Goal: Transaction & Acquisition: Subscribe to service/newsletter

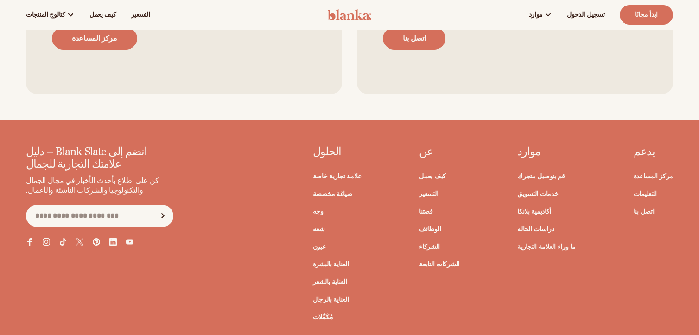
scroll to position [1775, 0]
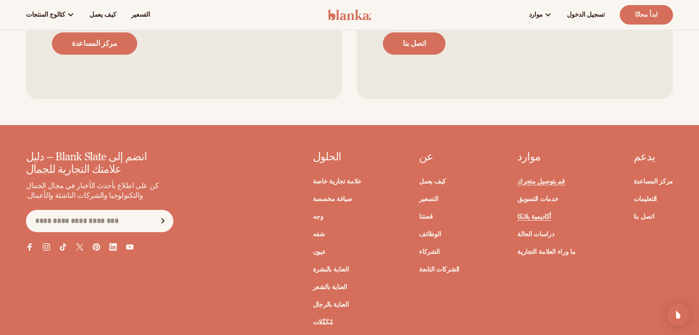
click at [558, 177] on font "قم بتوصيل متجرك" at bounding box center [541, 181] width 48 height 9
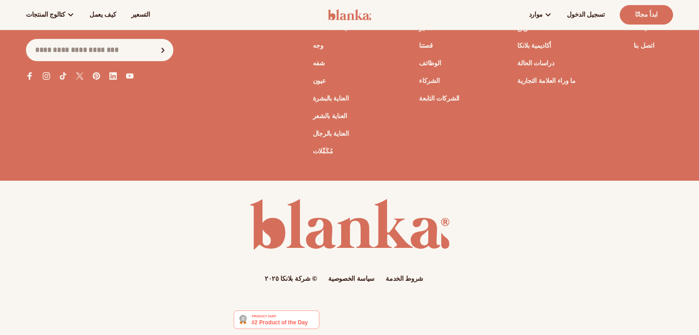
scroll to position [1014, 0]
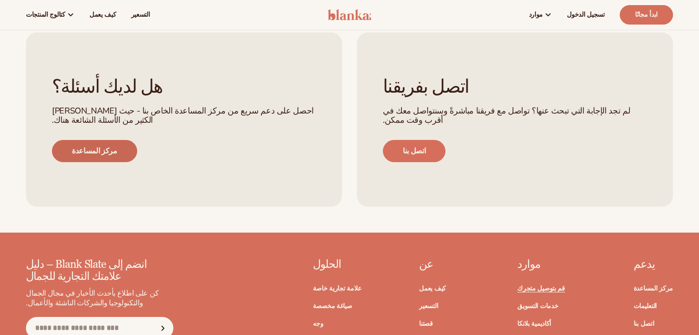
click at [95, 146] on font "مركز المساعدة" at bounding box center [94, 151] width 45 height 10
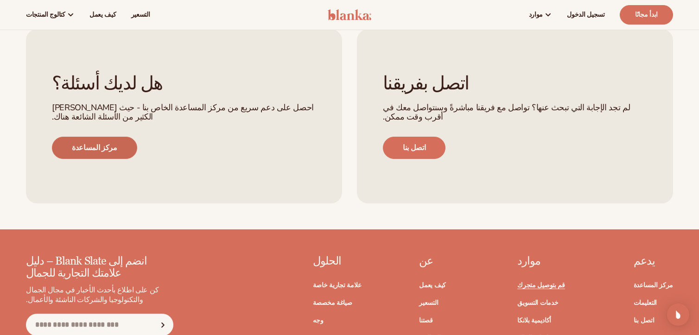
scroll to position [1015, 0]
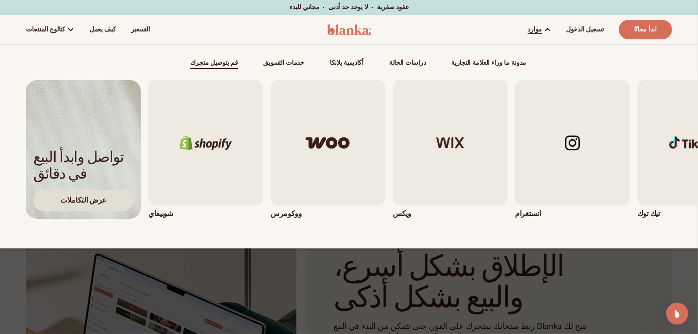
click at [87, 201] on font "عرض التكاملات" at bounding box center [83, 200] width 46 height 10
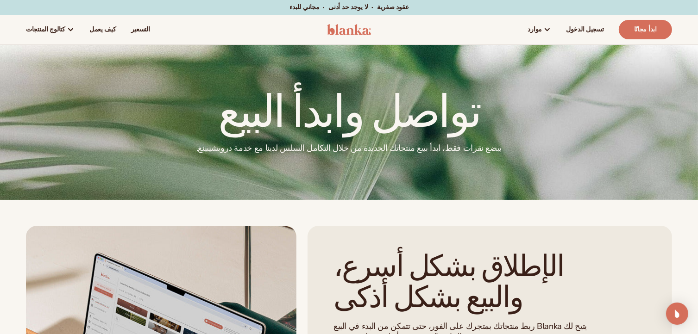
scroll to position [278, 0]
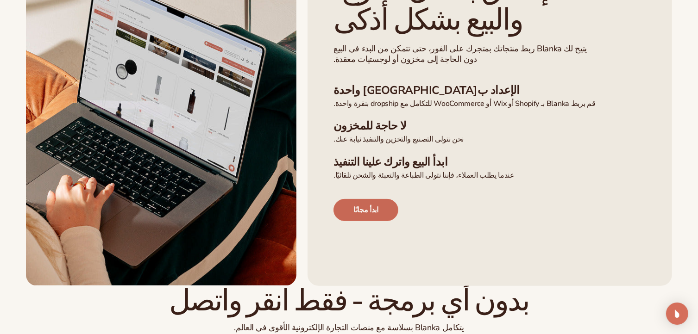
click at [361, 206] on font "ابدأ مجانًا" at bounding box center [365, 210] width 25 height 10
